Goal: Information Seeking & Learning: Learn about a topic

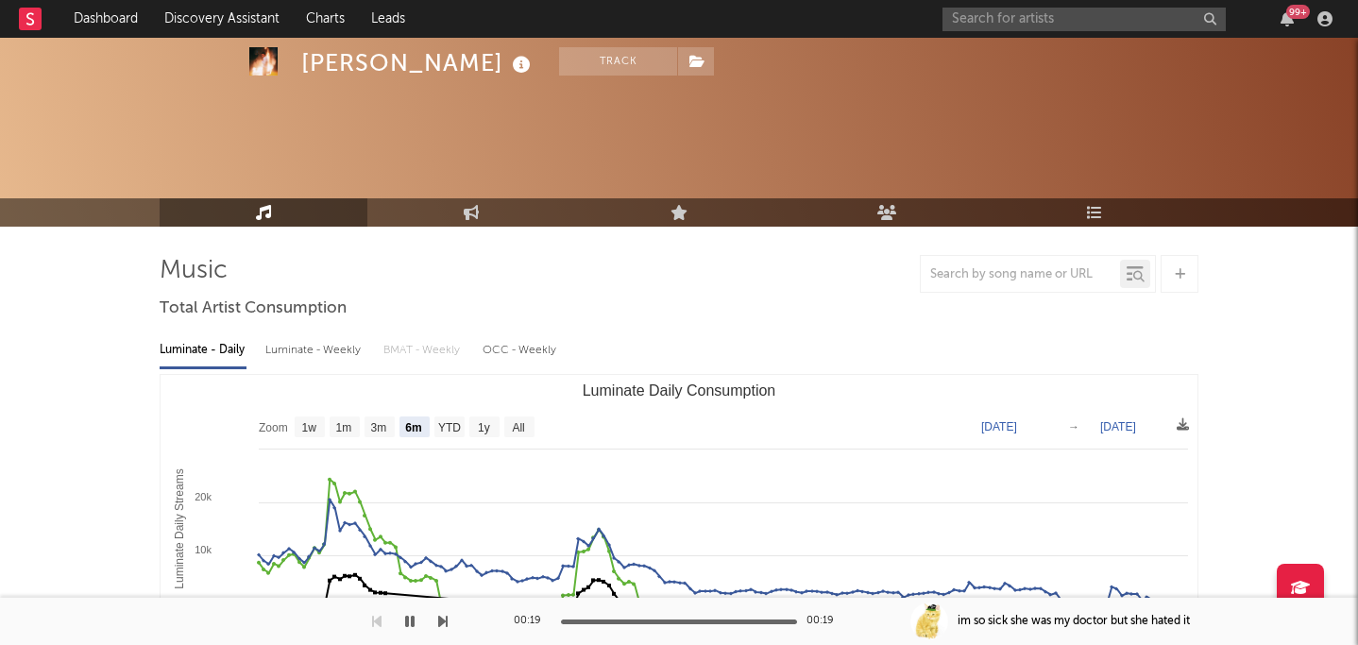
select select "6m"
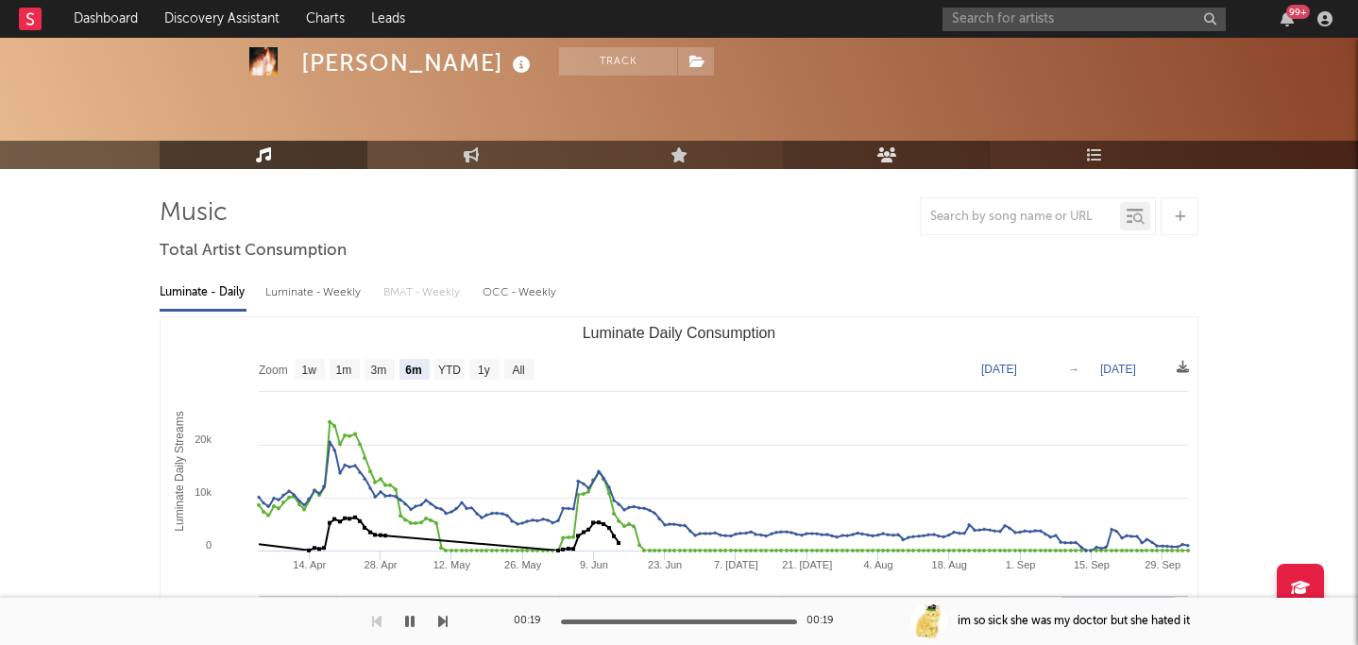
click at [888, 161] on icon at bounding box center [887, 154] width 20 height 15
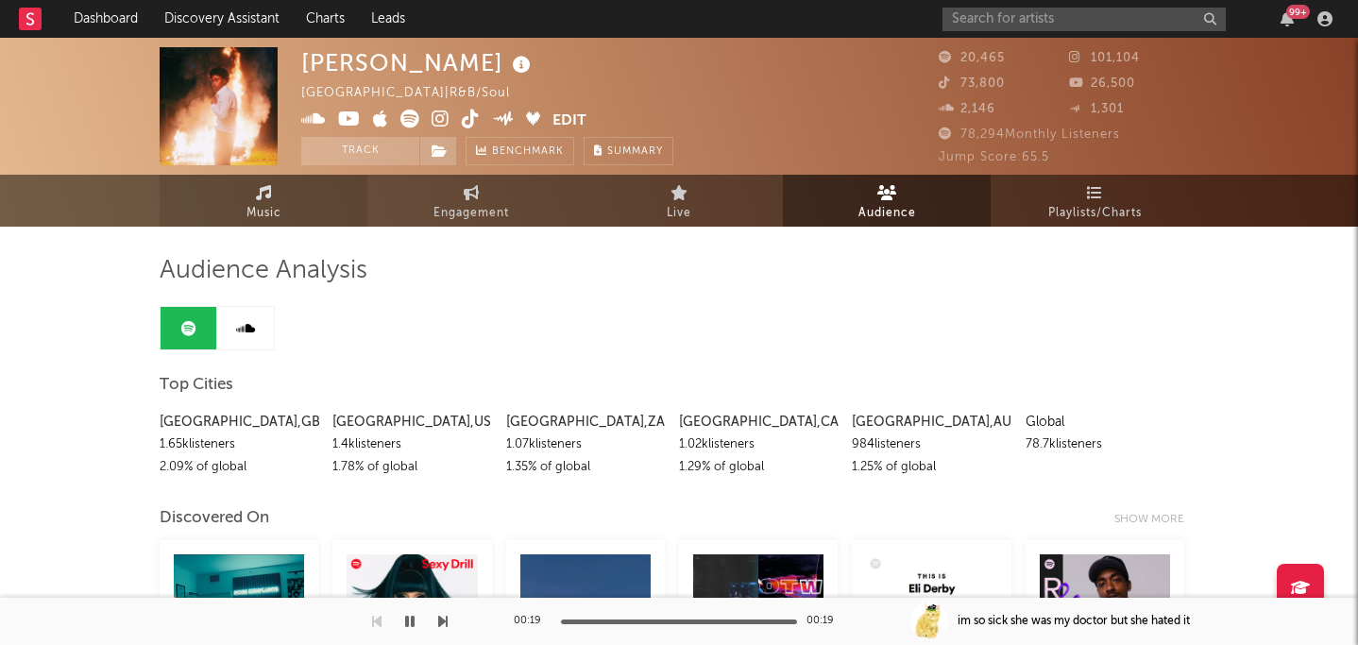
click at [269, 213] on span "Music" at bounding box center [263, 213] width 35 height 23
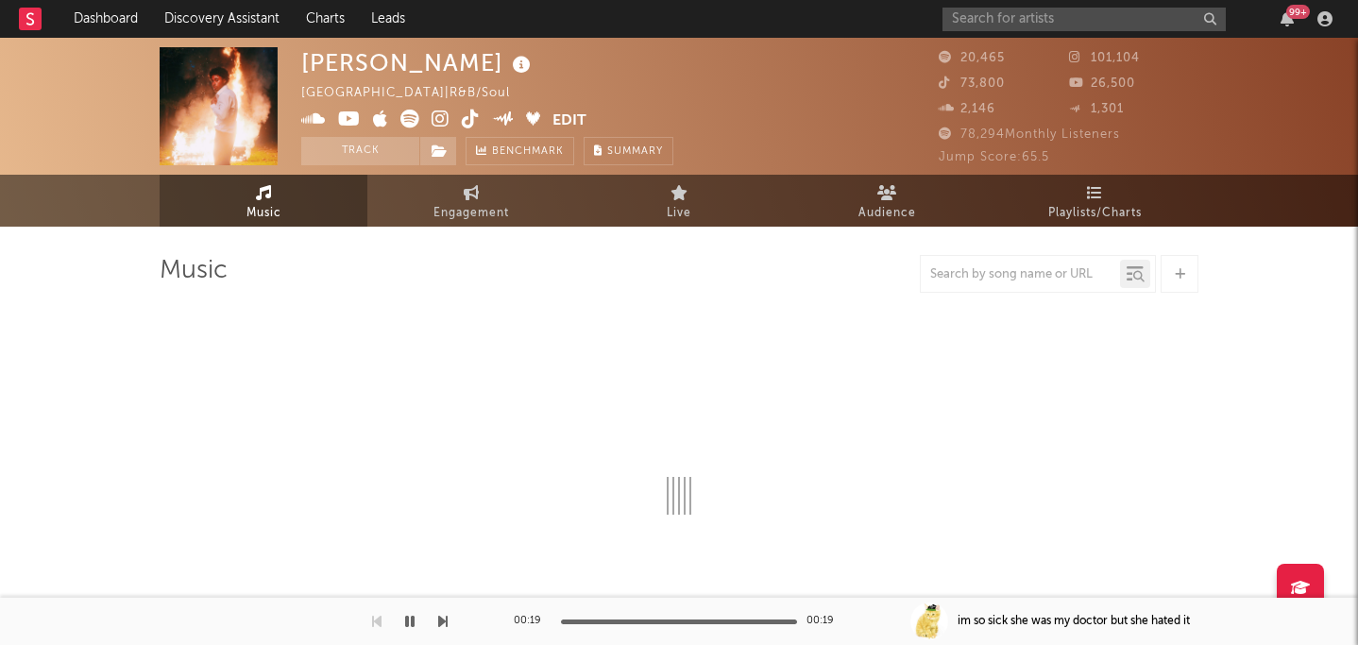
select select "6m"
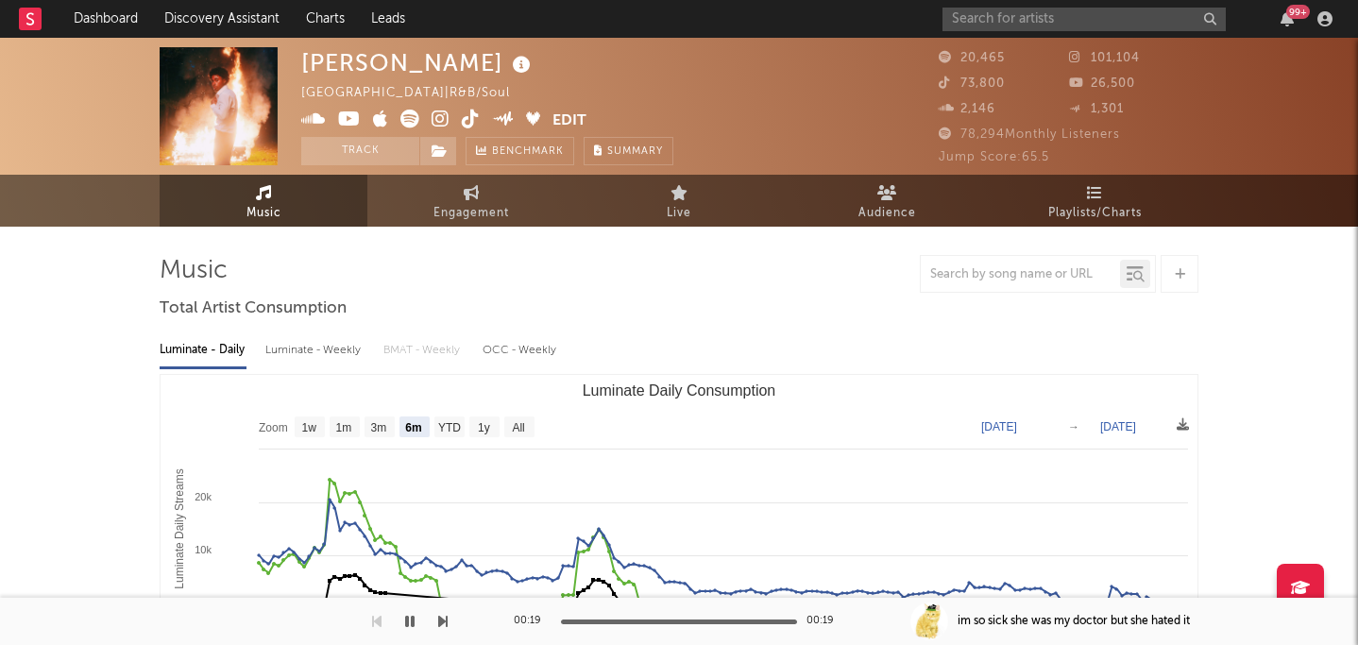
click at [443, 124] on icon at bounding box center [441, 119] width 18 height 19
click at [471, 120] on icon at bounding box center [471, 119] width 18 height 19
click at [353, 119] on icon at bounding box center [349, 119] width 23 height 19
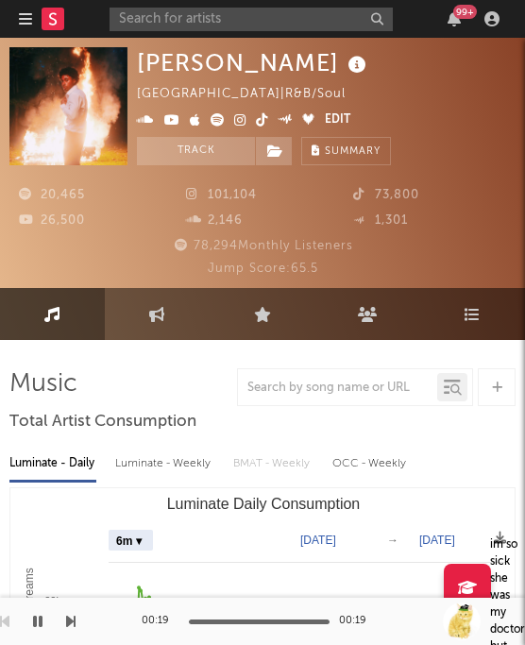
click at [240, 124] on icon at bounding box center [240, 119] width 12 height 13
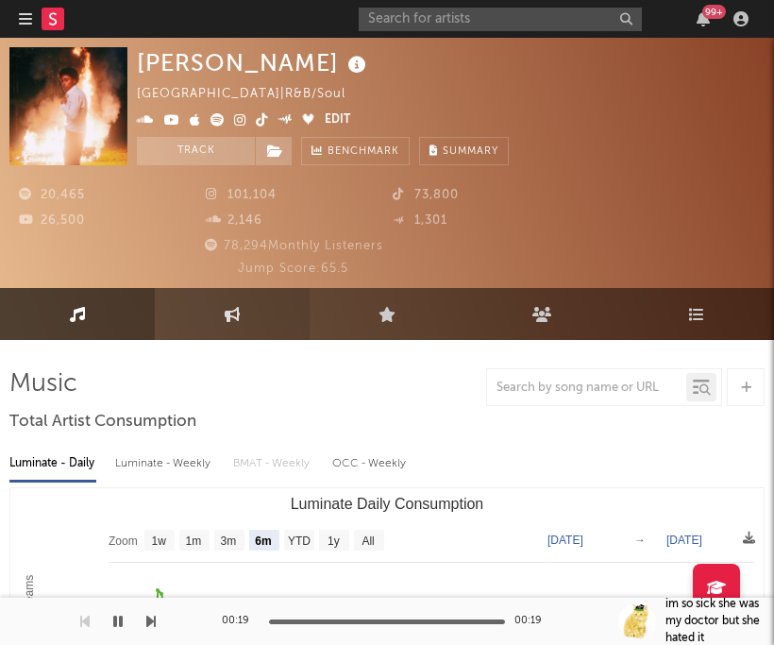
click at [294, 290] on link "Engagement" at bounding box center [232, 314] width 155 height 52
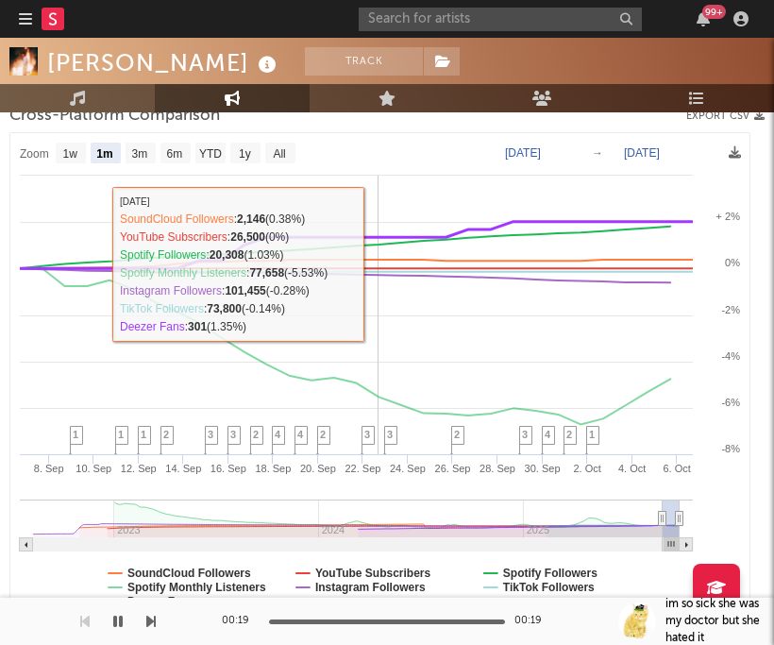
scroll to position [382, 0]
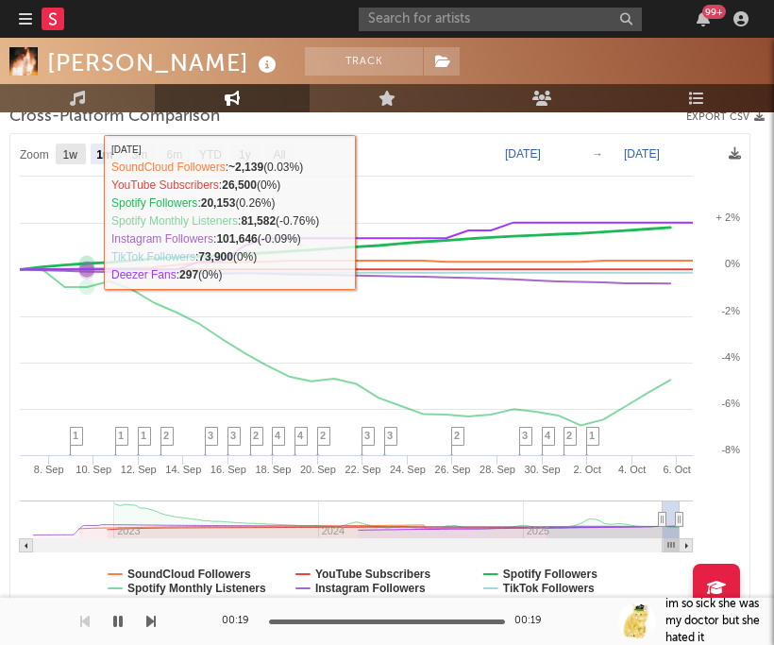
click at [79, 156] on rect at bounding box center [71, 154] width 30 height 21
select select "1w"
type input "[DATE]"
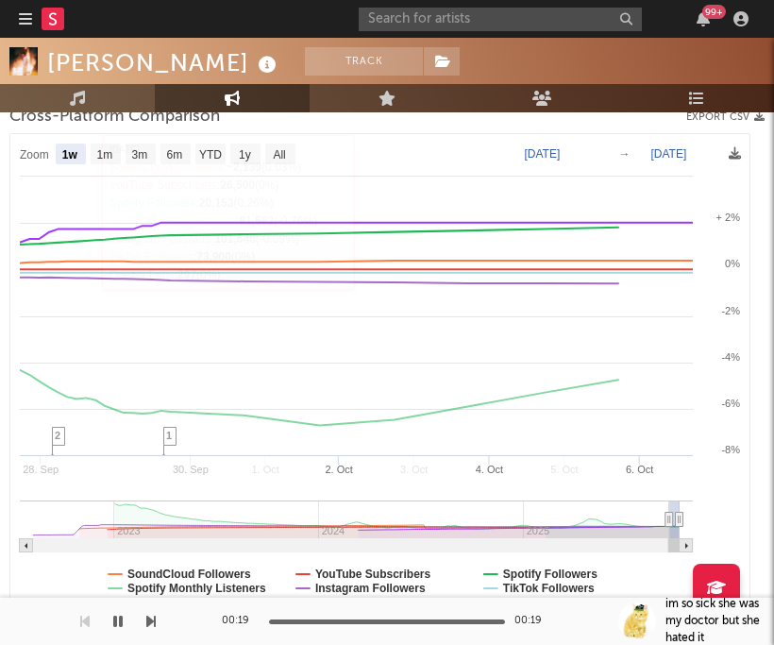
select select "1w"
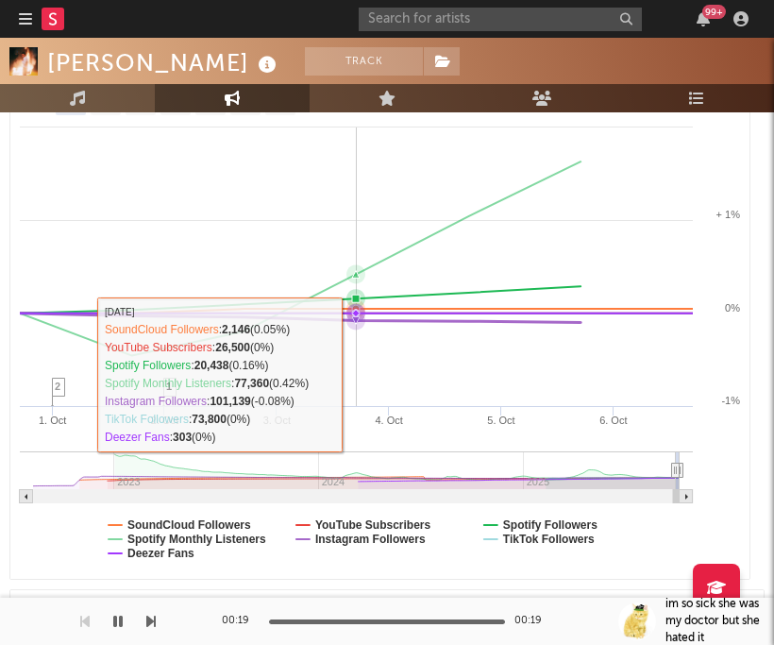
scroll to position [434, 0]
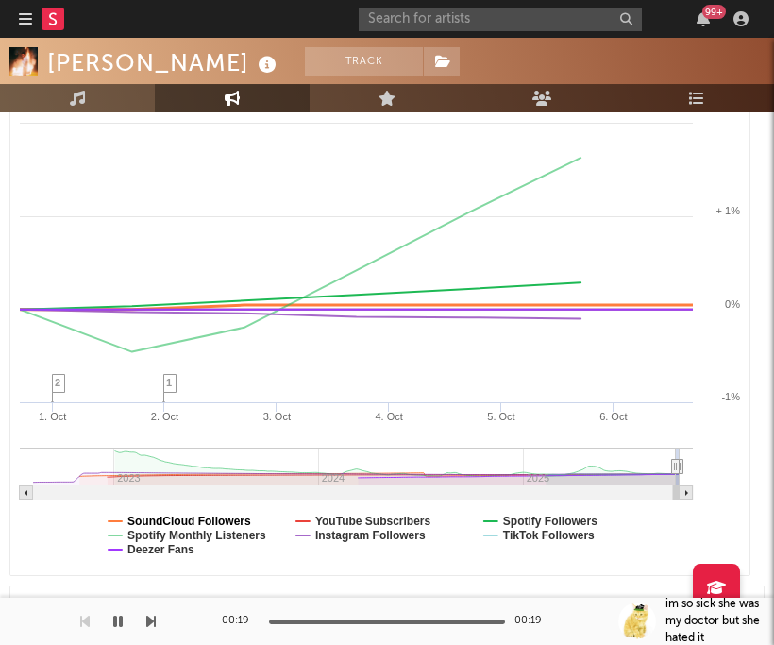
click at [242, 516] on text "SoundCloud Followers" at bounding box center [189, 521] width 124 height 13
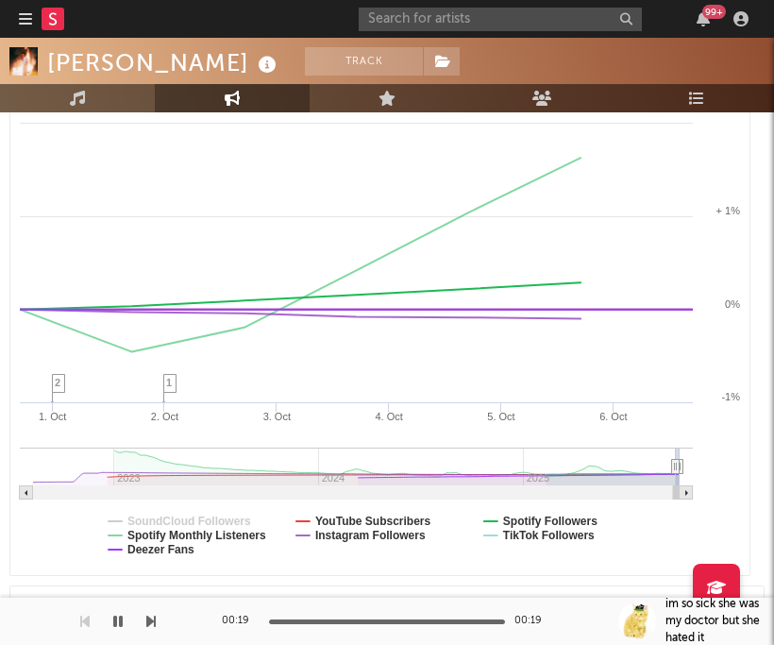
select select "1w"
click at [345, 518] on text "YouTube Subscribers" at bounding box center [373, 521] width 116 height 13
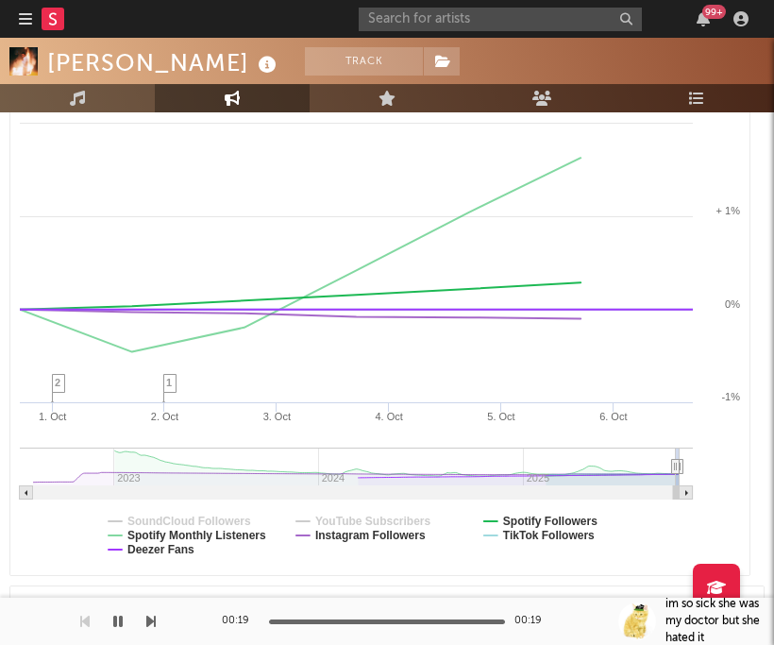
select select "1w"
click at [517, 517] on text "Spotify Followers" at bounding box center [550, 521] width 94 height 13
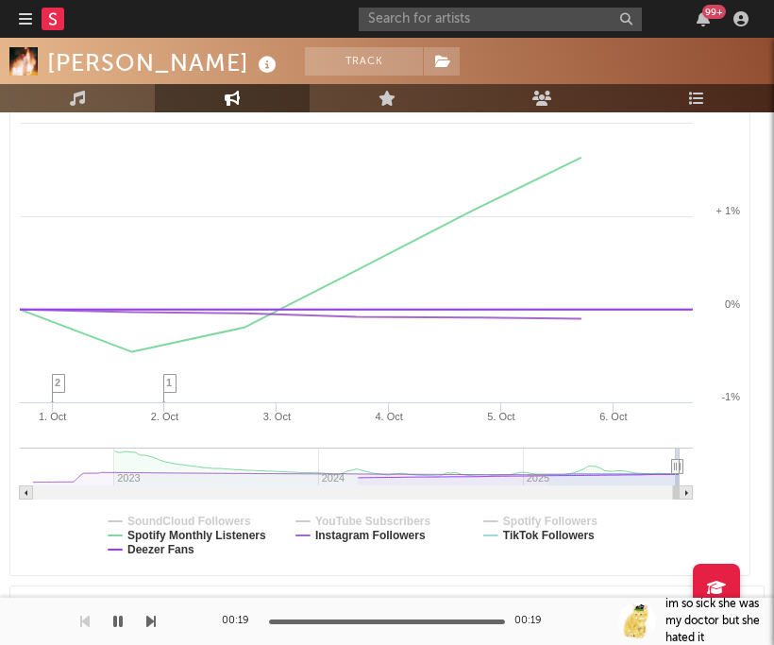
select select "1w"
click at [518, 535] on text "TikTok Followers" at bounding box center [549, 535] width 92 height 13
select select "1w"
click at [169, 551] on text "Deezer Fans" at bounding box center [160, 549] width 67 height 13
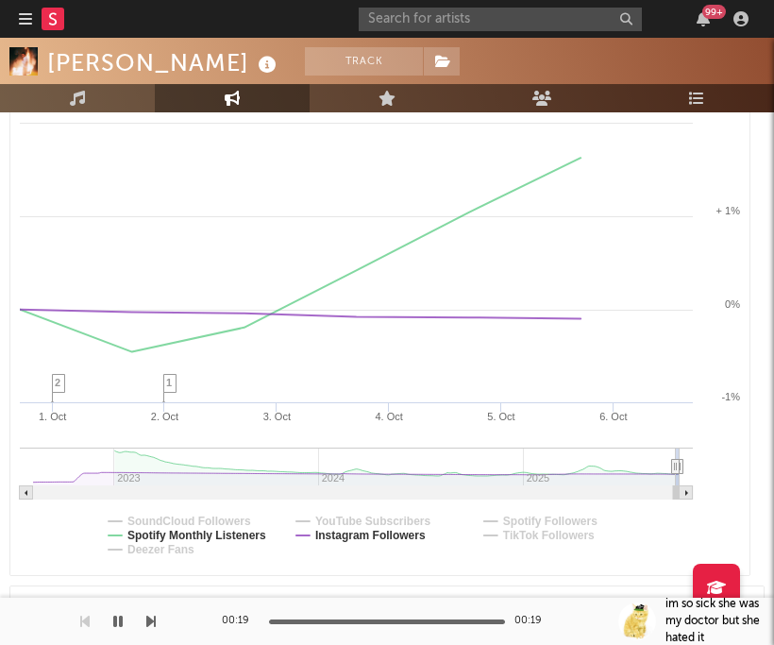
select select "1w"
click at [169, 538] on text "Spotify Monthly Listeners" at bounding box center [196, 535] width 139 height 13
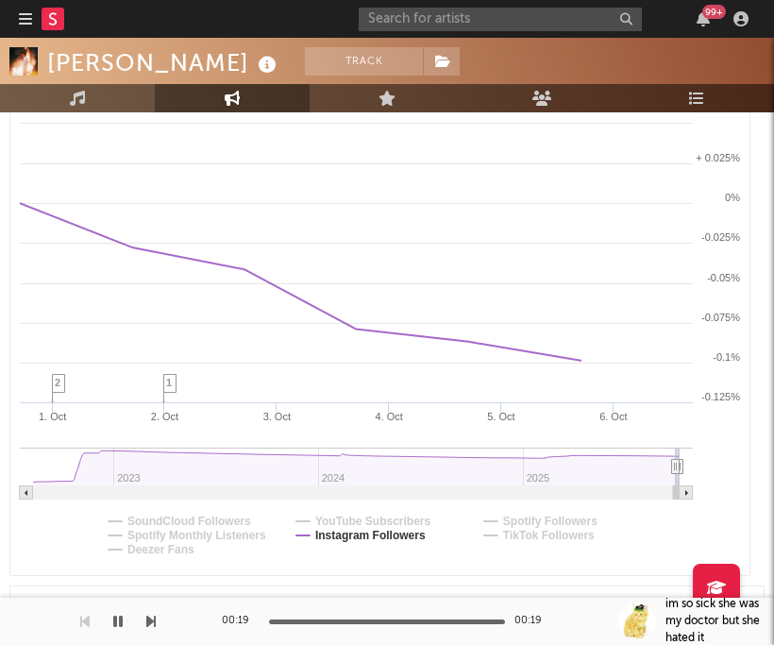
scroll to position [293, 0]
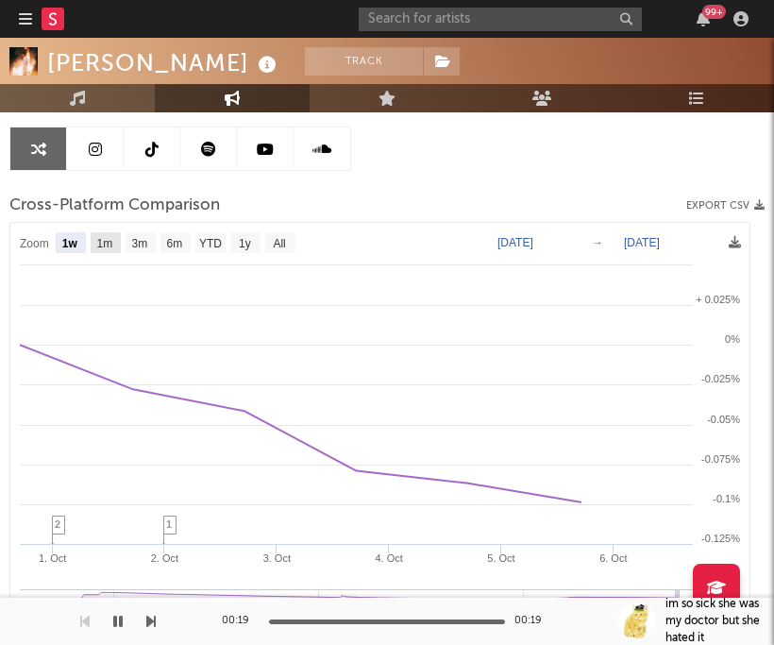
click at [105, 245] on text "1m" at bounding box center [105, 243] width 16 height 13
select select "1m"
type input "[DATE]"
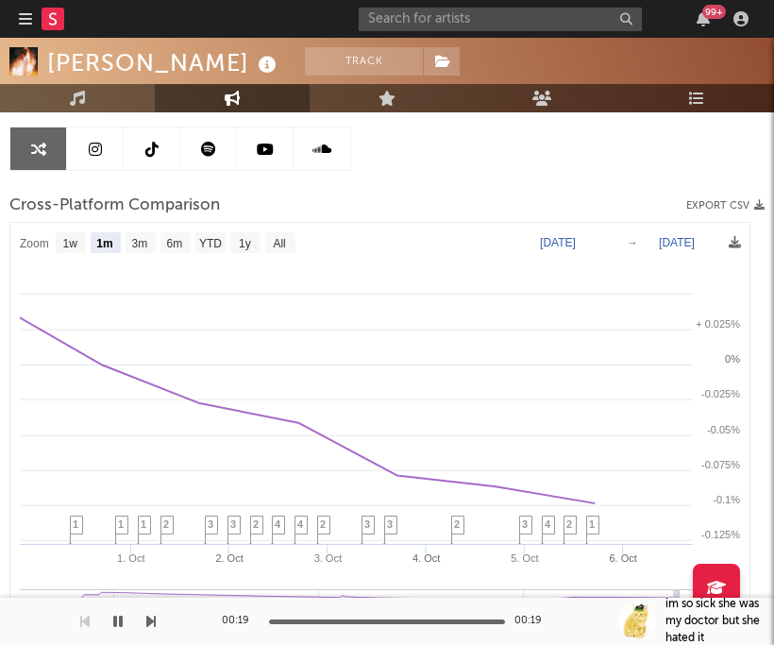
select select "1m"
